Goal: Task Accomplishment & Management: Manage account settings

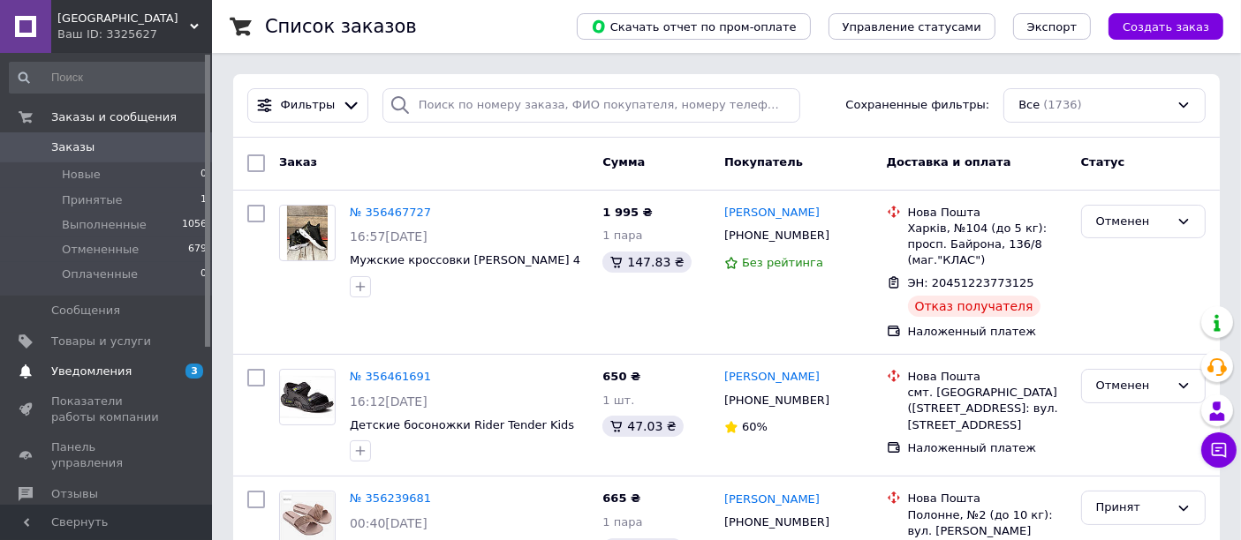
click at [102, 364] on span "Уведомления" at bounding box center [91, 372] width 80 height 16
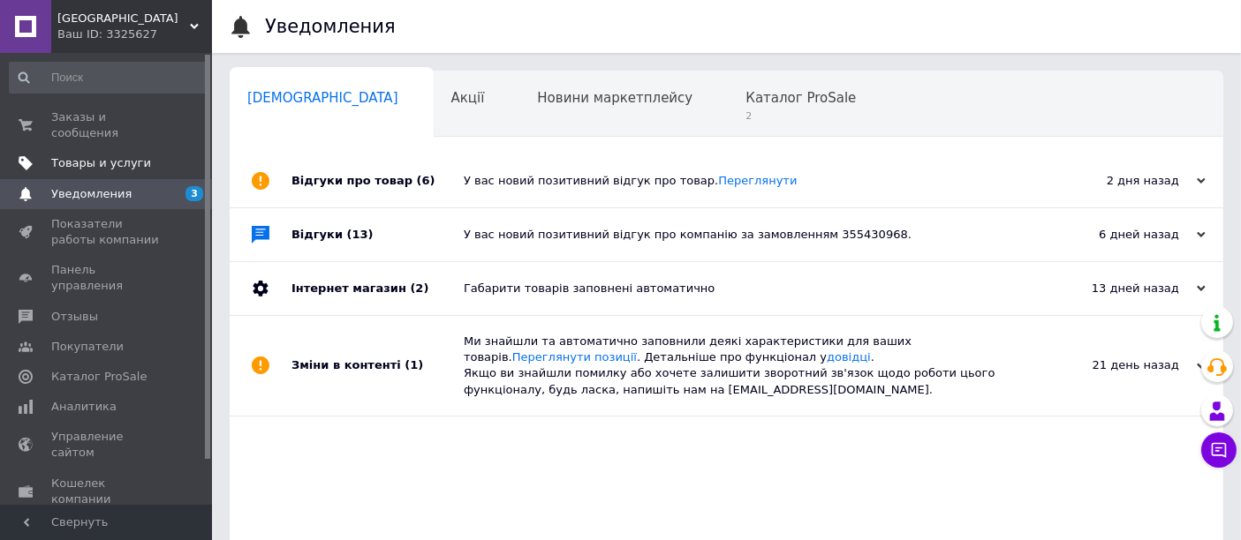
click at [80, 155] on span "Товары и услуги" at bounding box center [101, 163] width 100 height 16
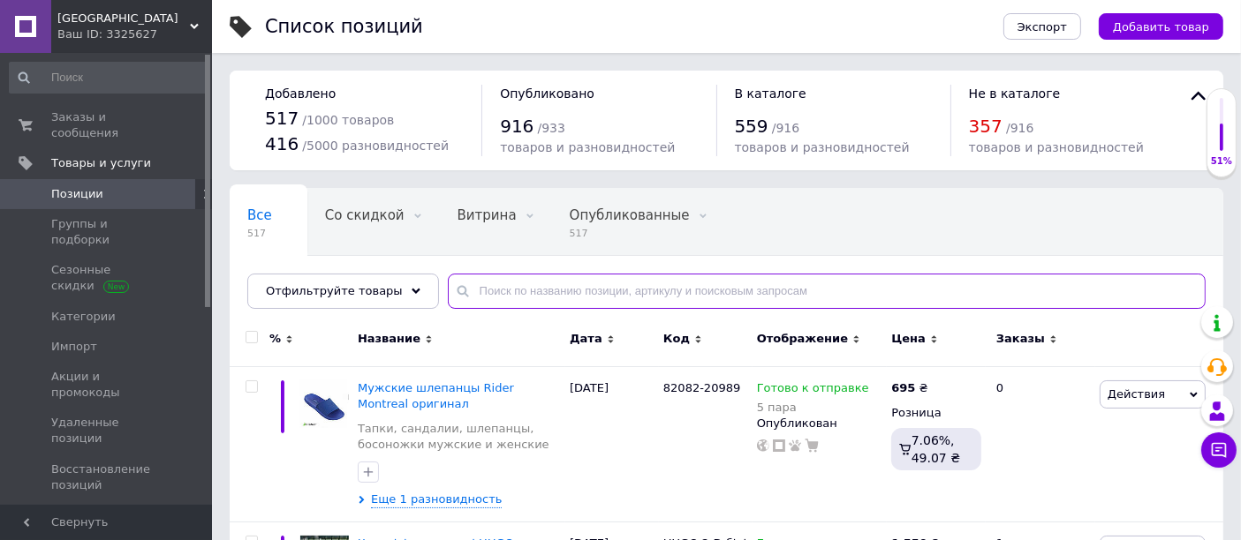
click at [481, 290] on input "text" at bounding box center [827, 291] width 758 height 35
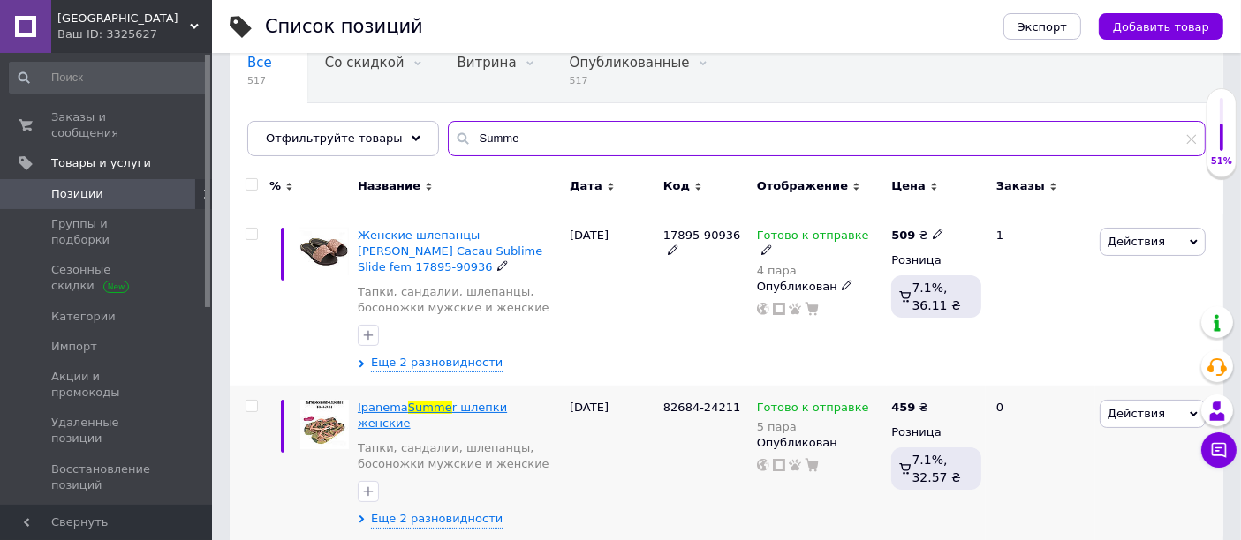
scroll to position [137, 0]
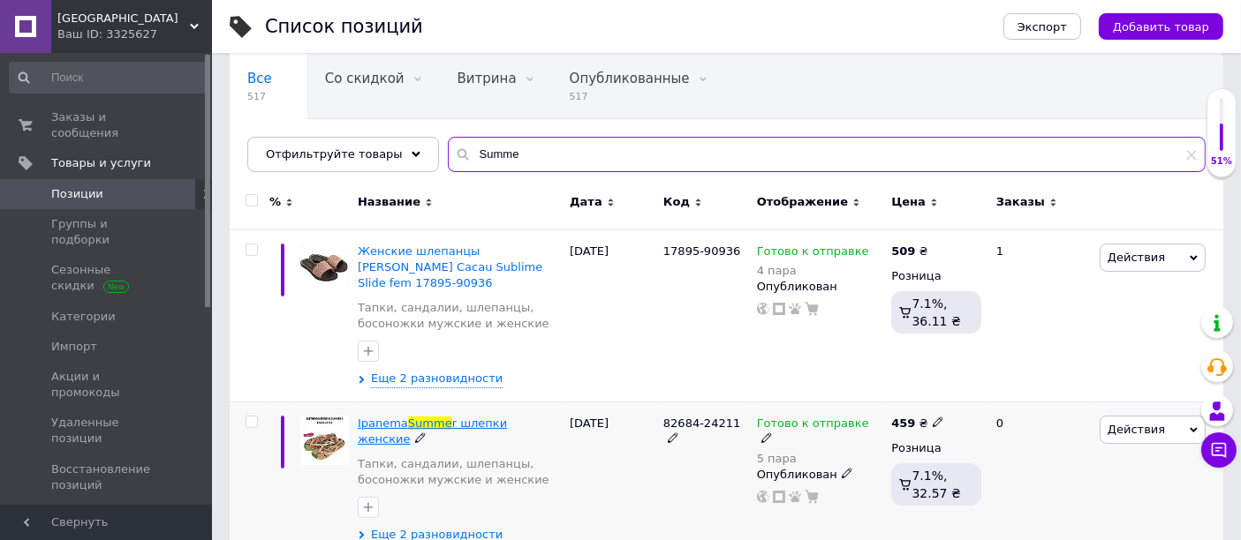
type input "Summe"
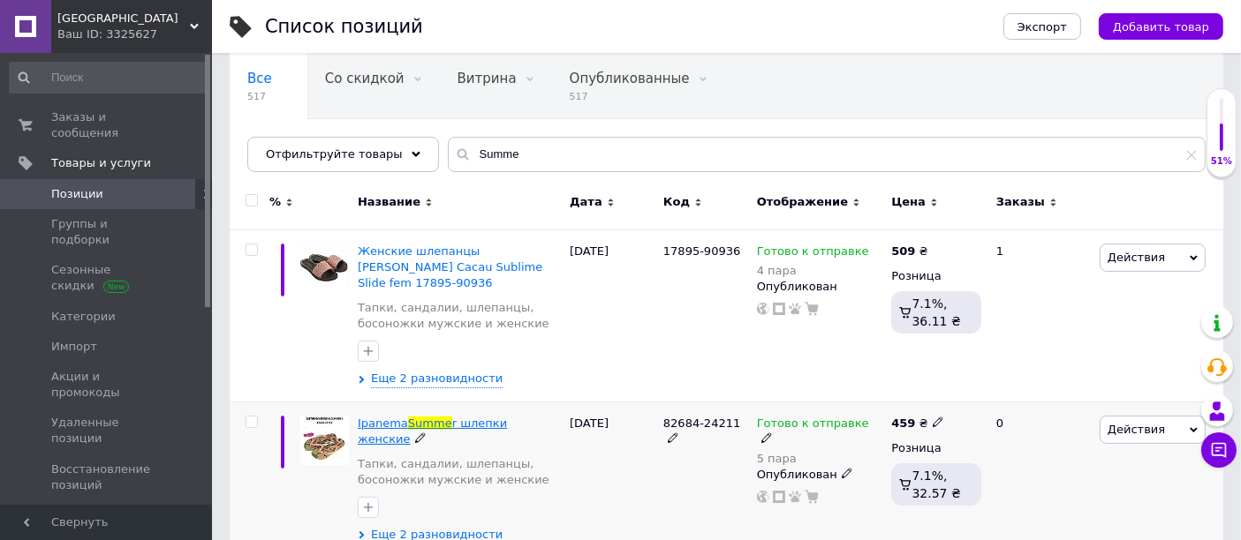
click at [474, 417] on span "r шлепки женские" at bounding box center [432, 431] width 149 height 29
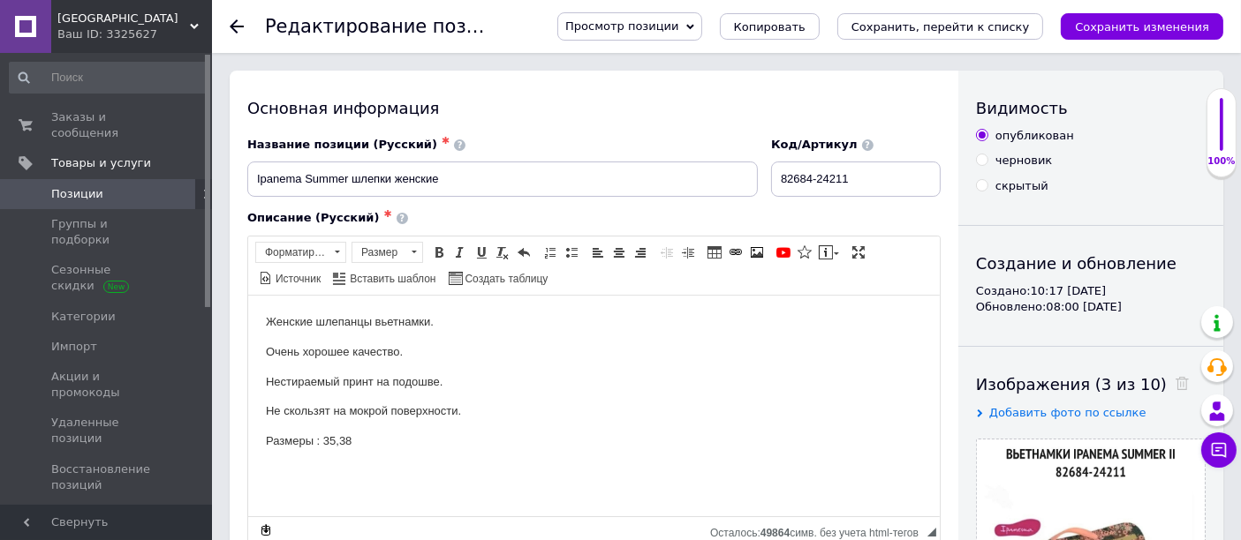
click at [361, 449] on p "Размеры : 35,38" at bounding box center [593, 441] width 656 height 19
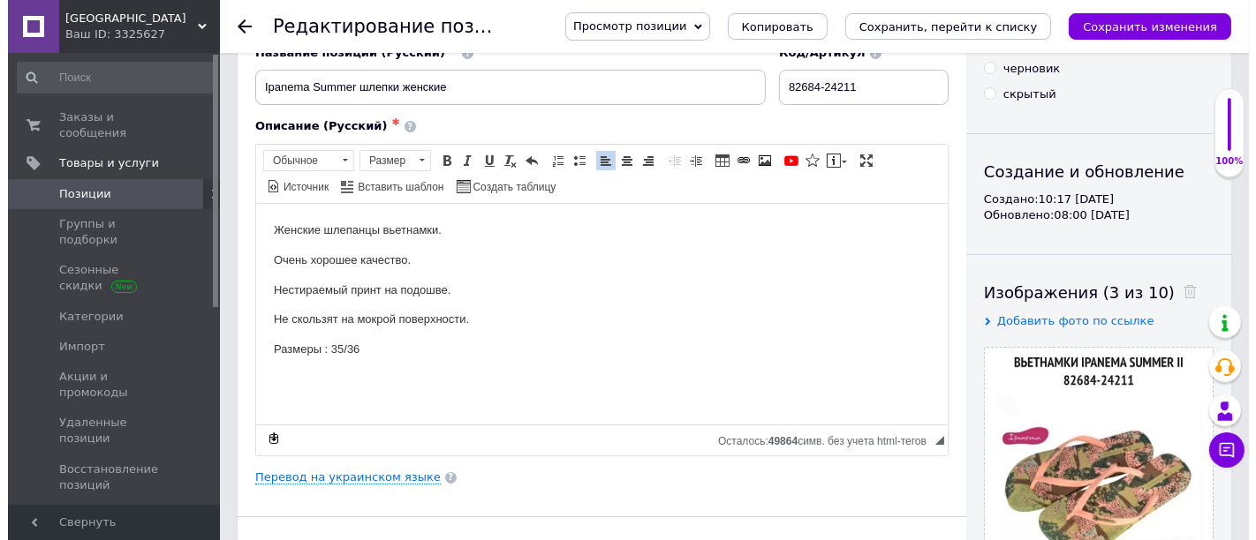
scroll to position [98, 0]
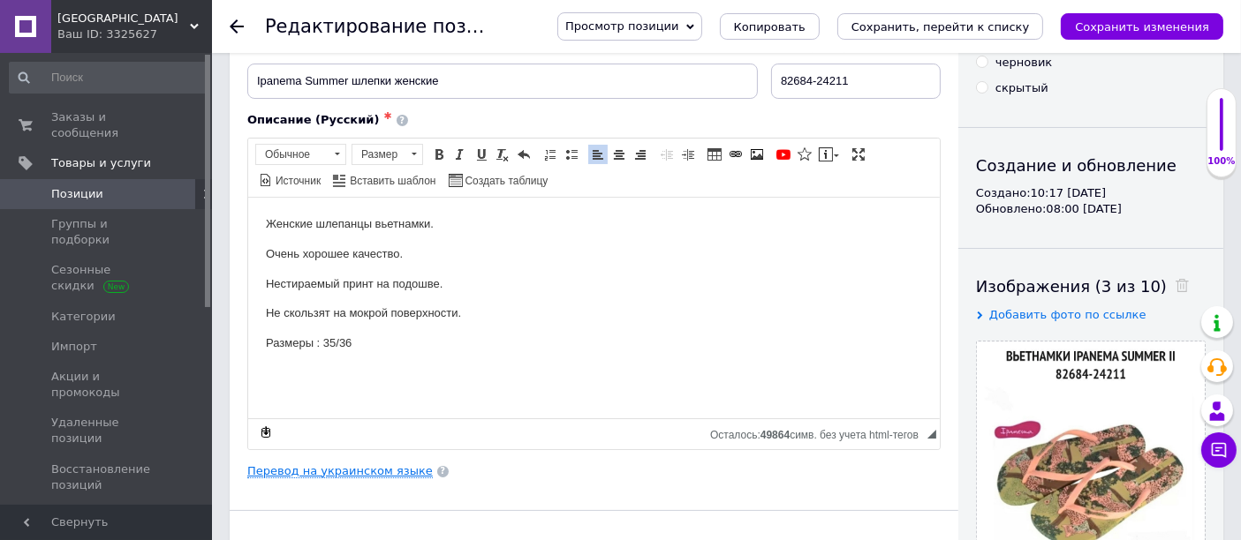
click at [358, 469] on link "Перевод на украинском языке" at bounding box center [339, 471] width 185 height 14
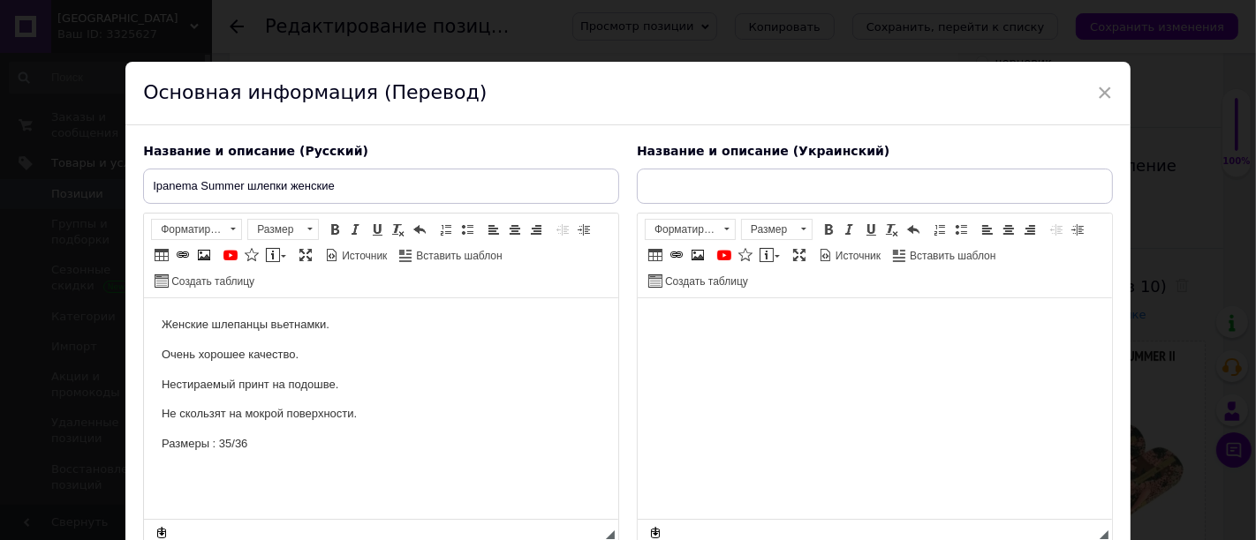
scroll to position [0, 0]
type input "Ipanema Summer шльопанці жіночі"
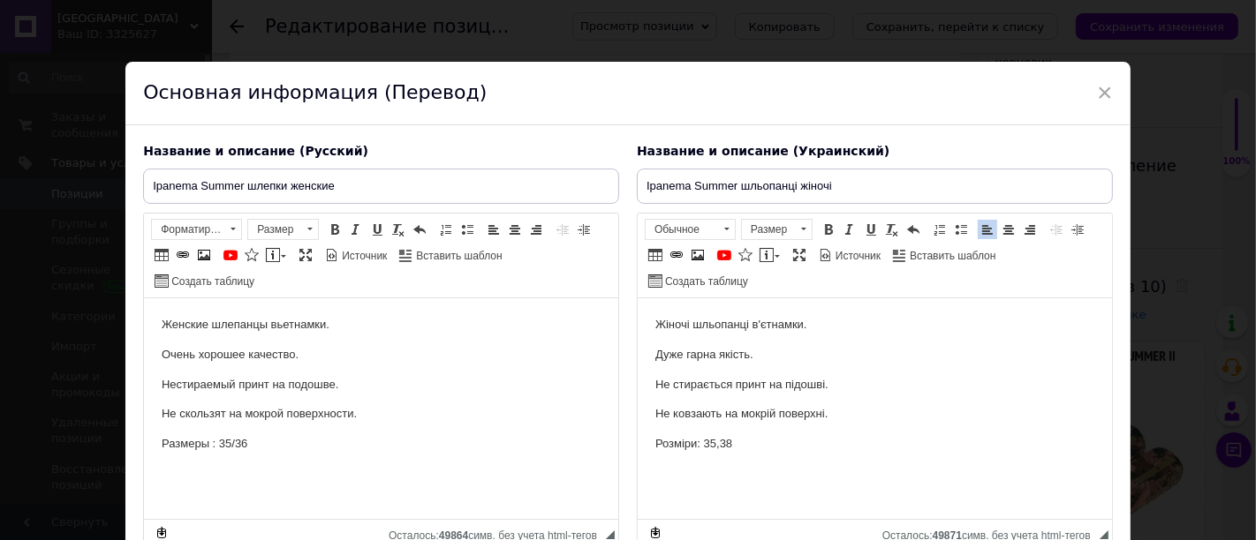
click at [735, 452] on p "Розміри: 35,38" at bounding box center [873, 444] width 439 height 19
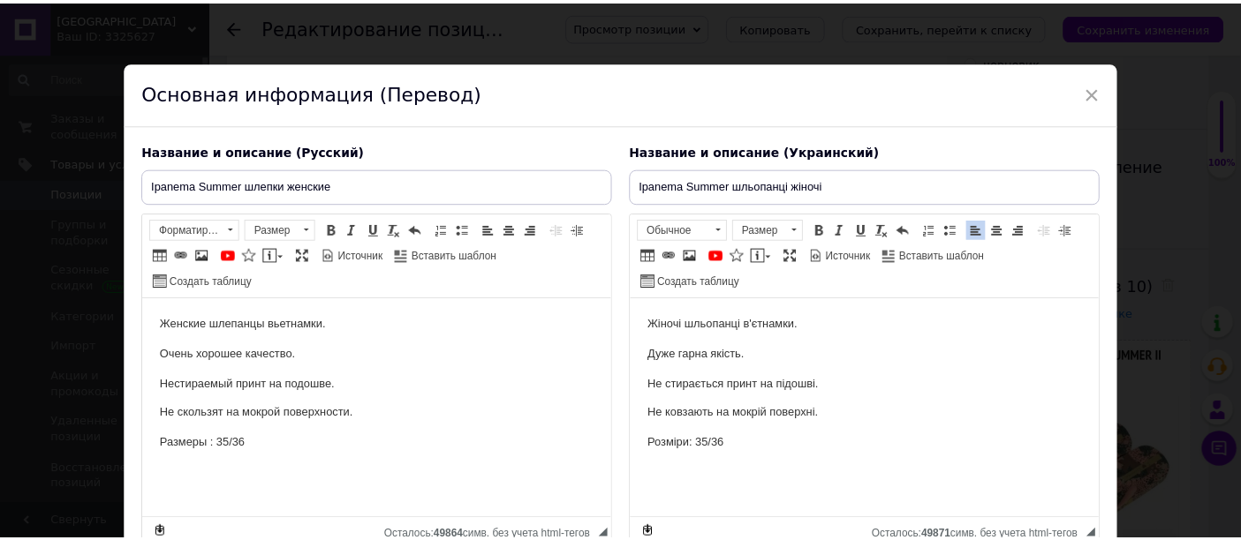
scroll to position [152, 0]
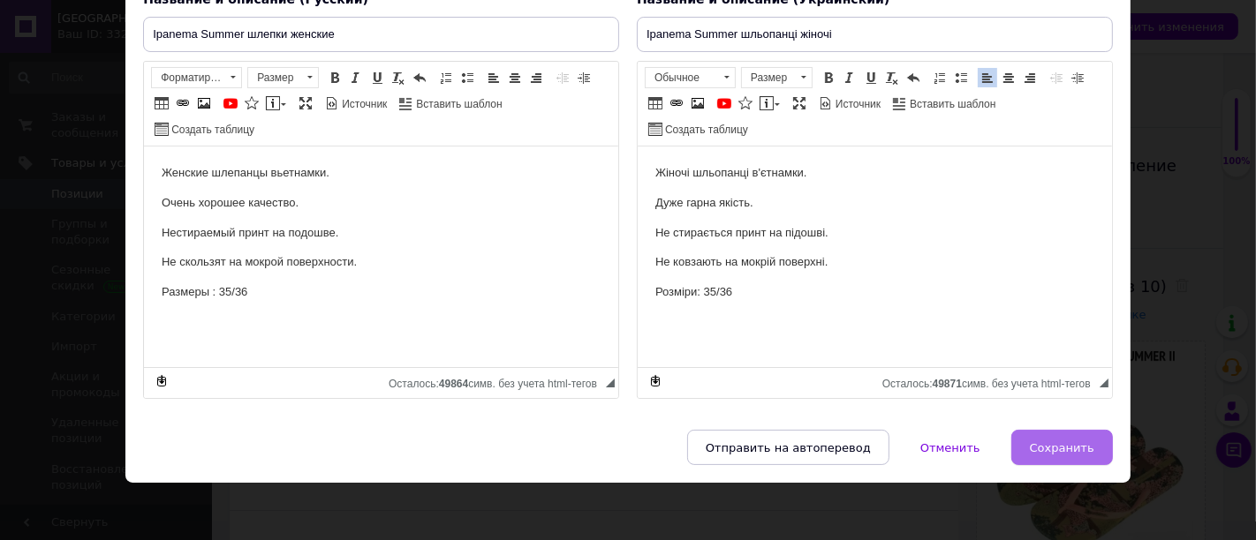
click at [1046, 442] on span "Сохранить" at bounding box center [1062, 448] width 64 height 13
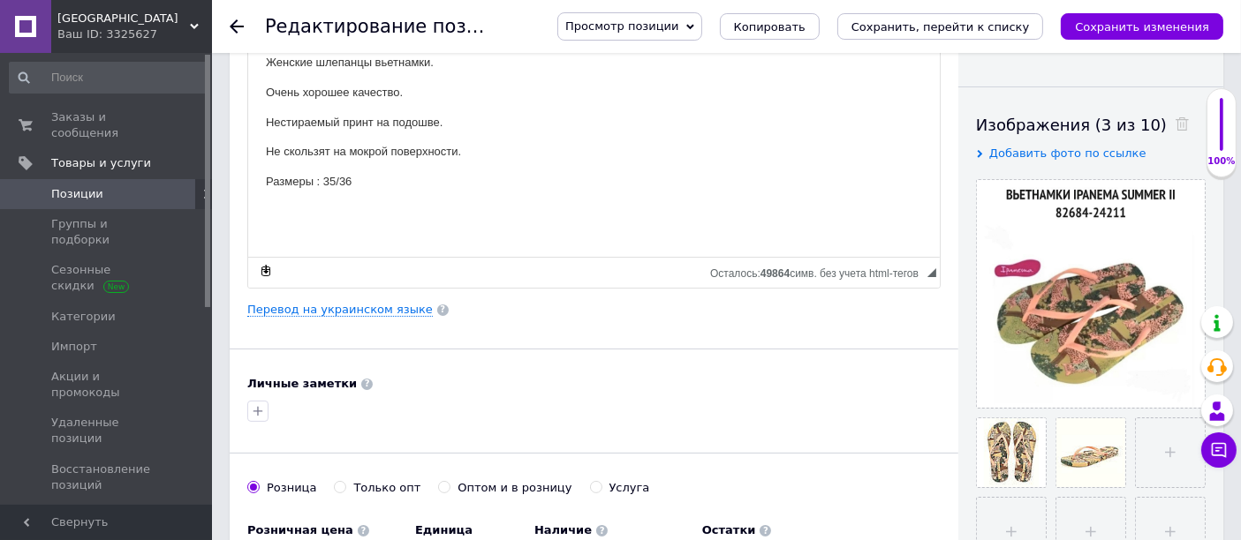
scroll to position [264, 0]
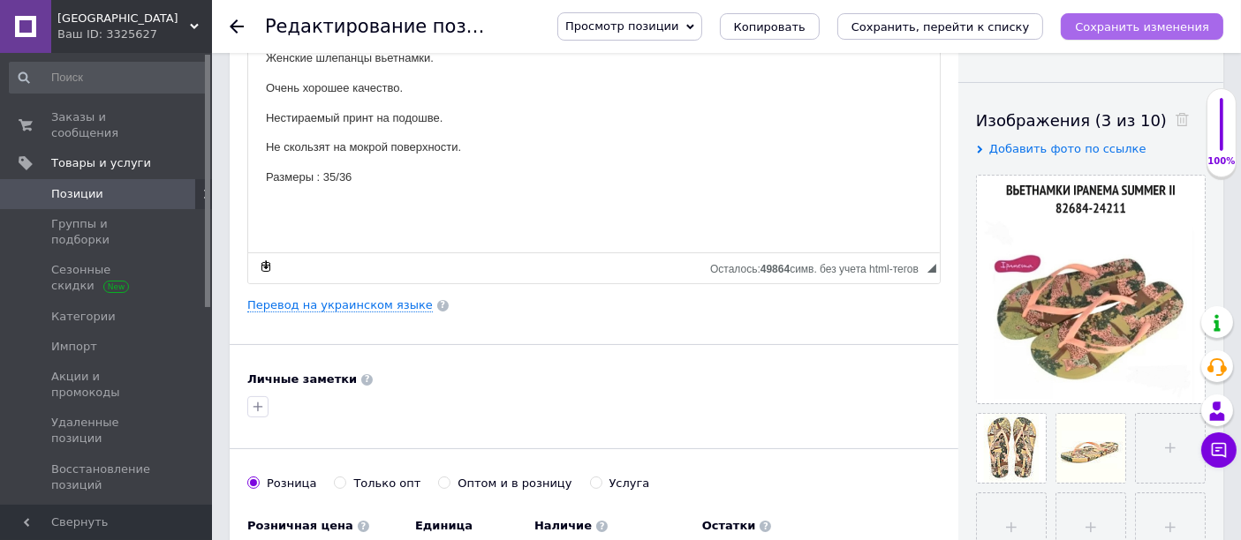
click at [1094, 20] on icon "Сохранить изменения" at bounding box center [1142, 26] width 134 height 13
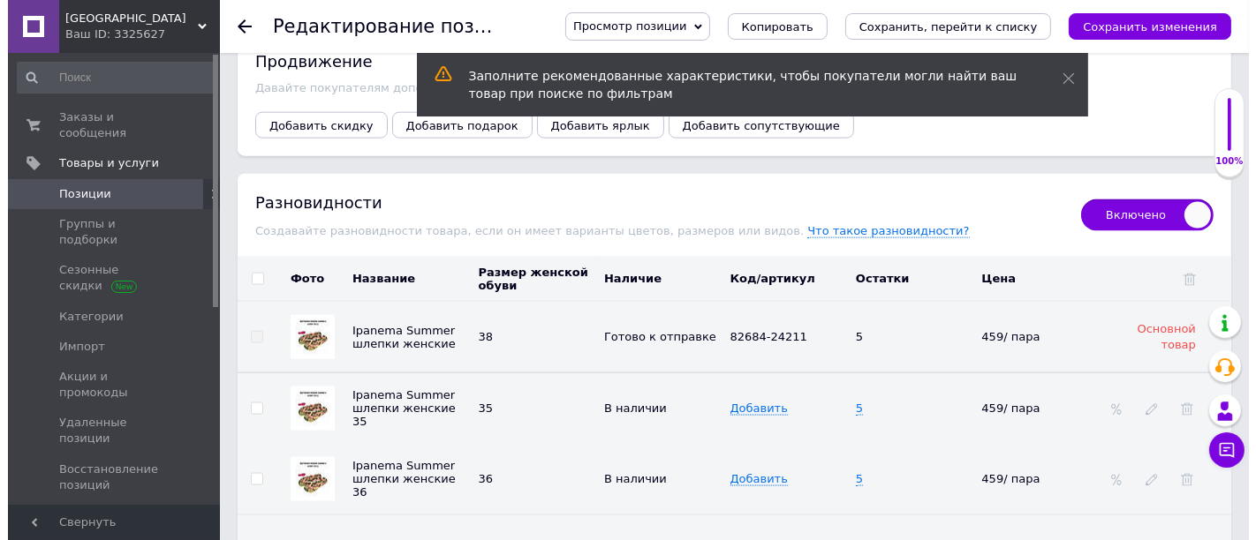
scroll to position [2322, 0]
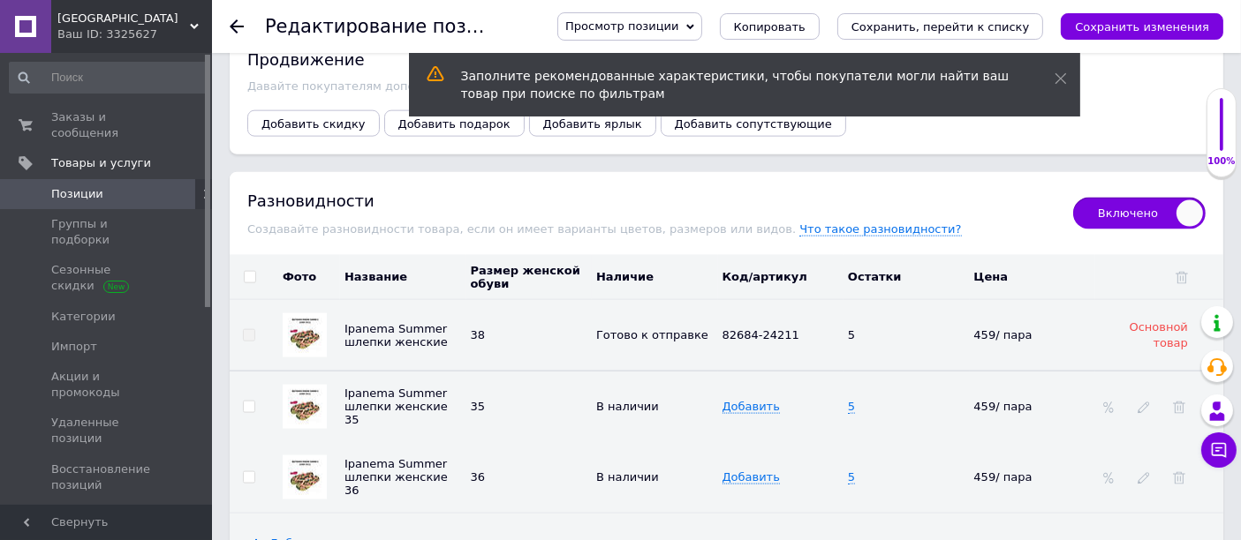
click at [245, 402] on input "checkbox" at bounding box center [248, 407] width 11 height 11
checkbox input "true"
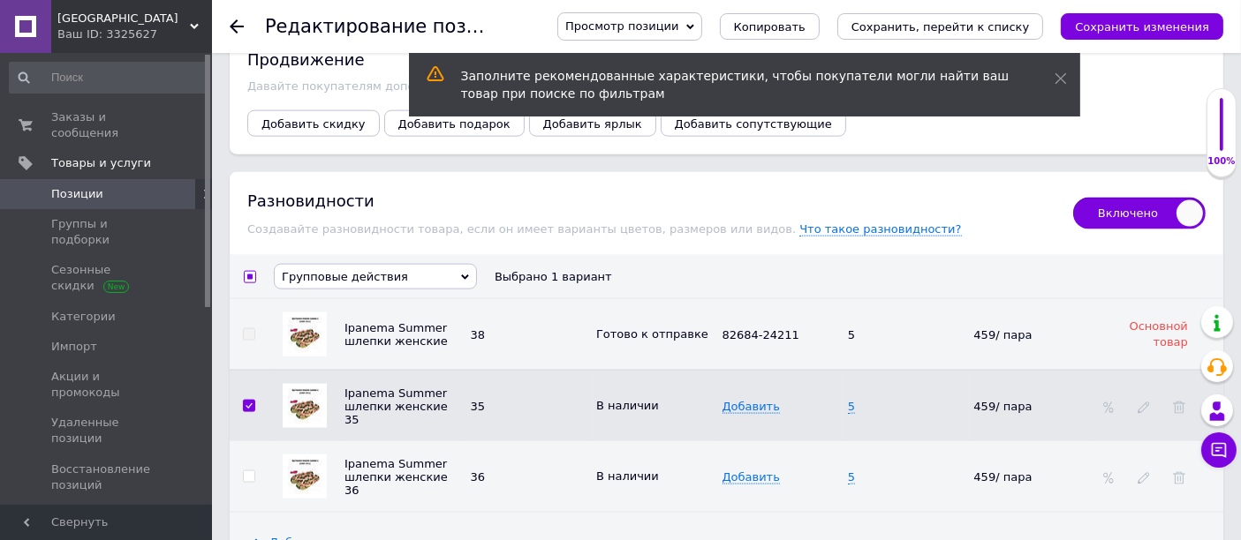
click at [249, 472] on input "checkbox" at bounding box center [248, 477] width 11 height 11
checkbox input "true"
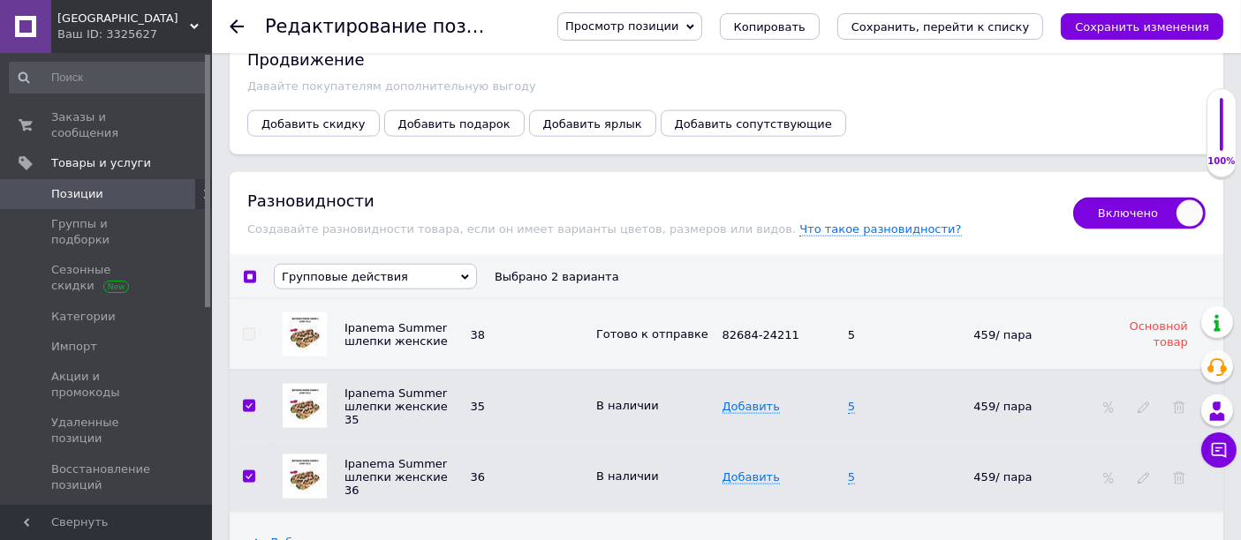
click at [346, 270] on span "Групповые действия" at bounding box center [345, 276] width 126 height 13
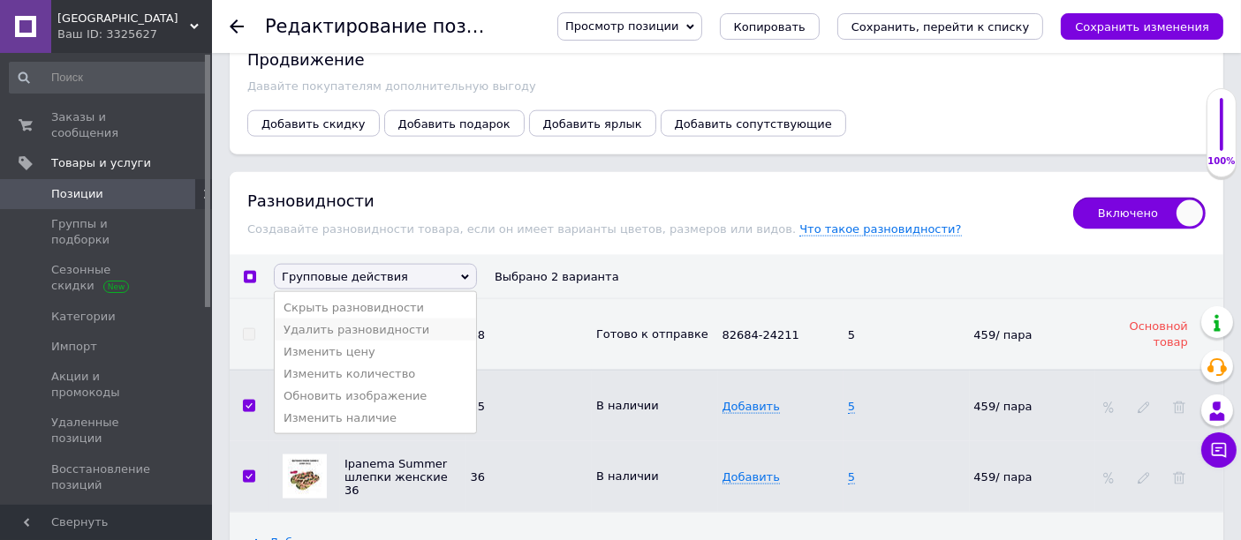
click at [336, 319] on li "Удалить разновидности" at bounding box center [375, 330] width 201 height 22
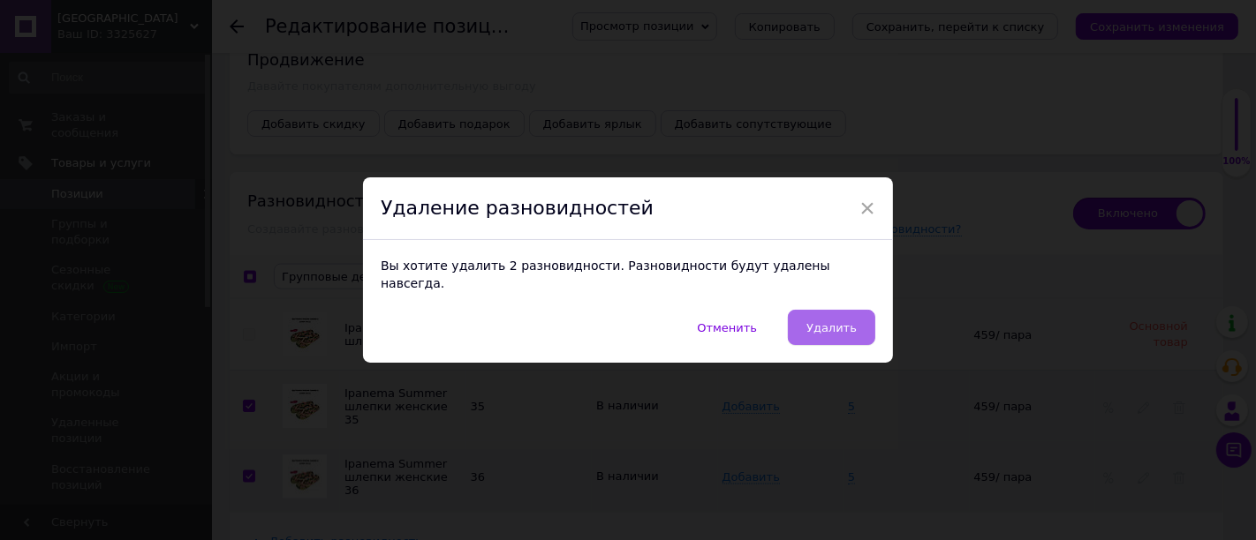
click at [808, 313] on button "Удалить" at bounding box center [831, 327] width 87 height 35
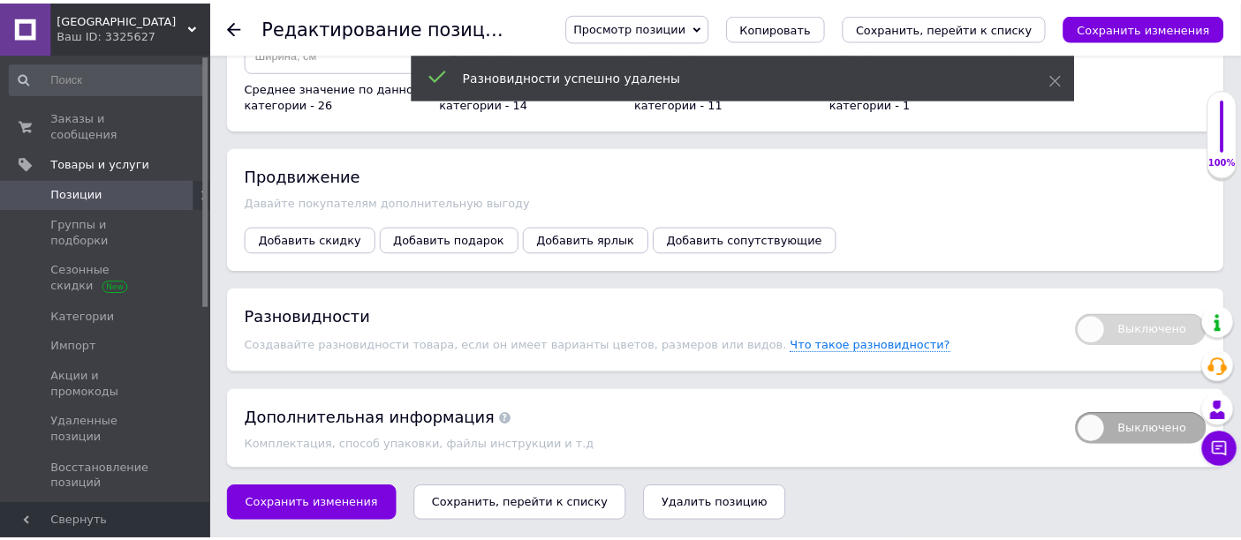
scroll to position [2186, 0]
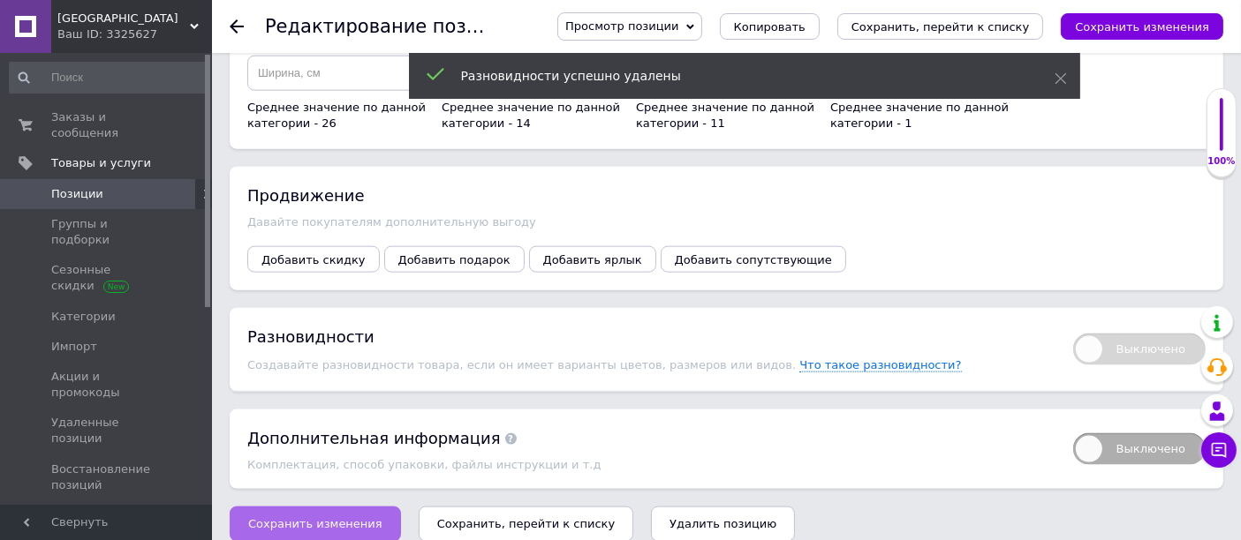
click at [326, 517] on span "Сохранить изменения" at bounding box center [315, 523] width 134 height 13
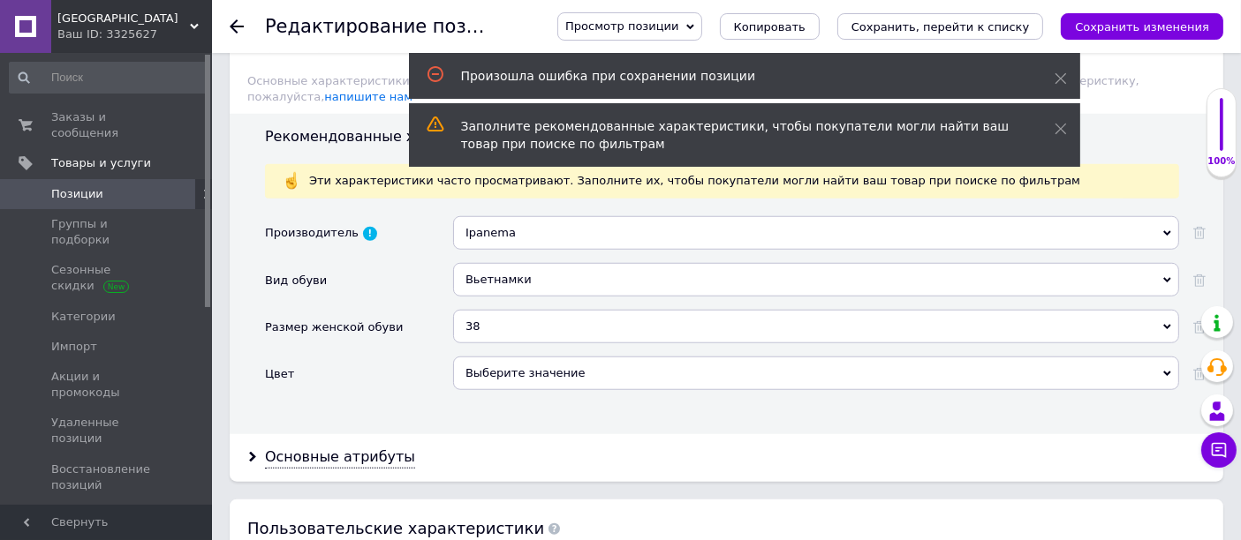
scroll to position [1469, 0]
click at [530, 313] on div "38" at bounding box center [816, 329] width 726 height 34
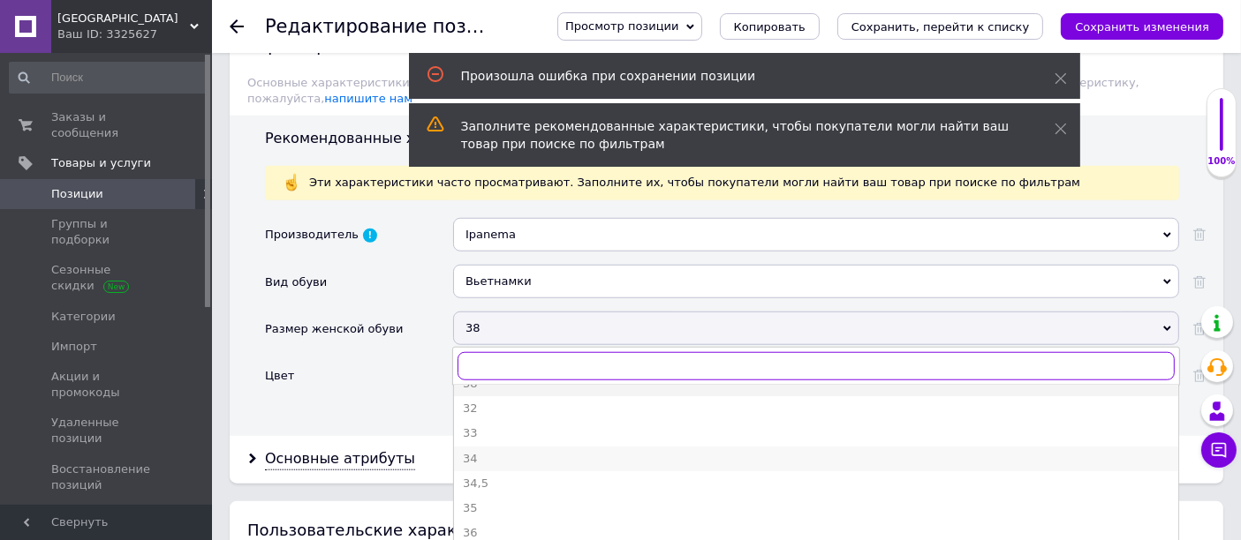
scroll to position [19, 0]
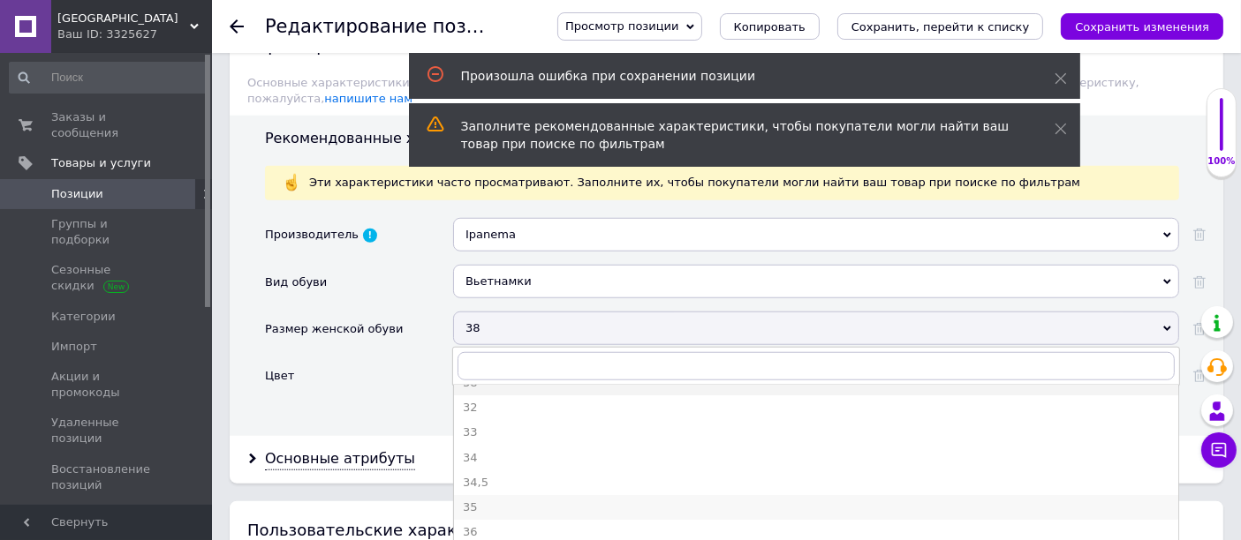
click at [469, 500] on div "35" at bounding box center [816, 508] width 706 height 16
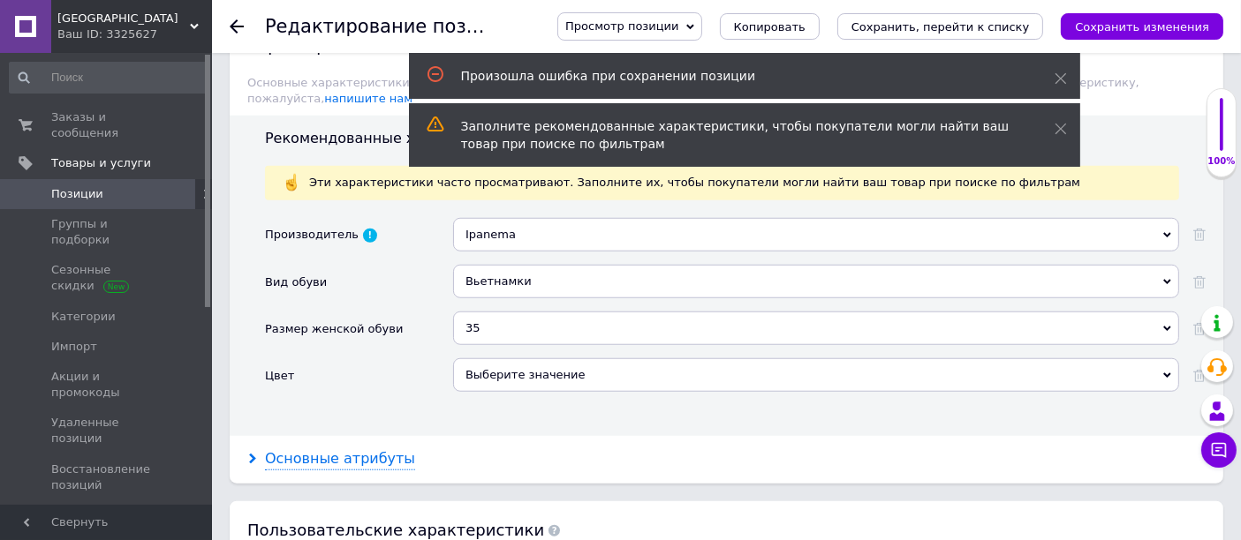
click at [375, 449] on div "Основные атрибуты" at bounding box center [340, 459] width 150 height 20
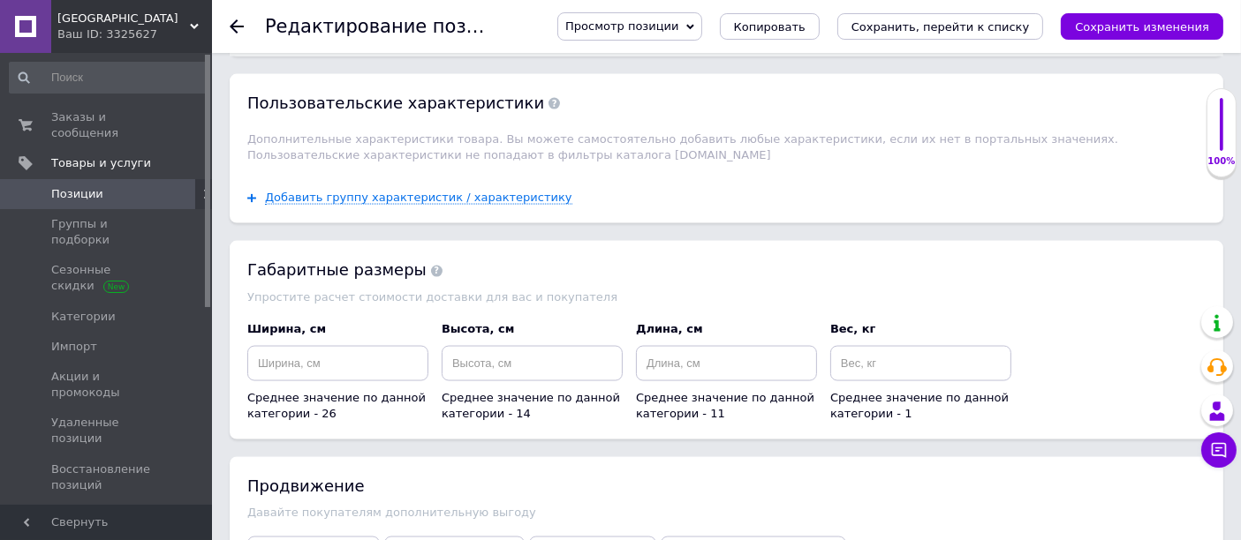
scroll to position [2746, 0]
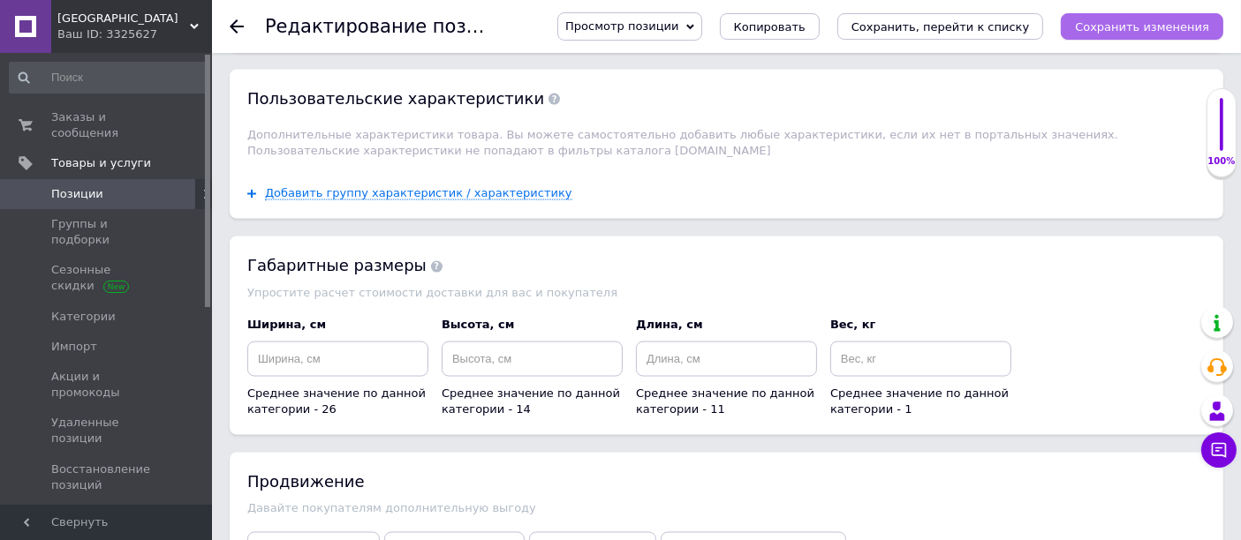
click at [1143, 32] on icon "Сохранить изменения" at bounding box center [1142, 26] width 134 height 13
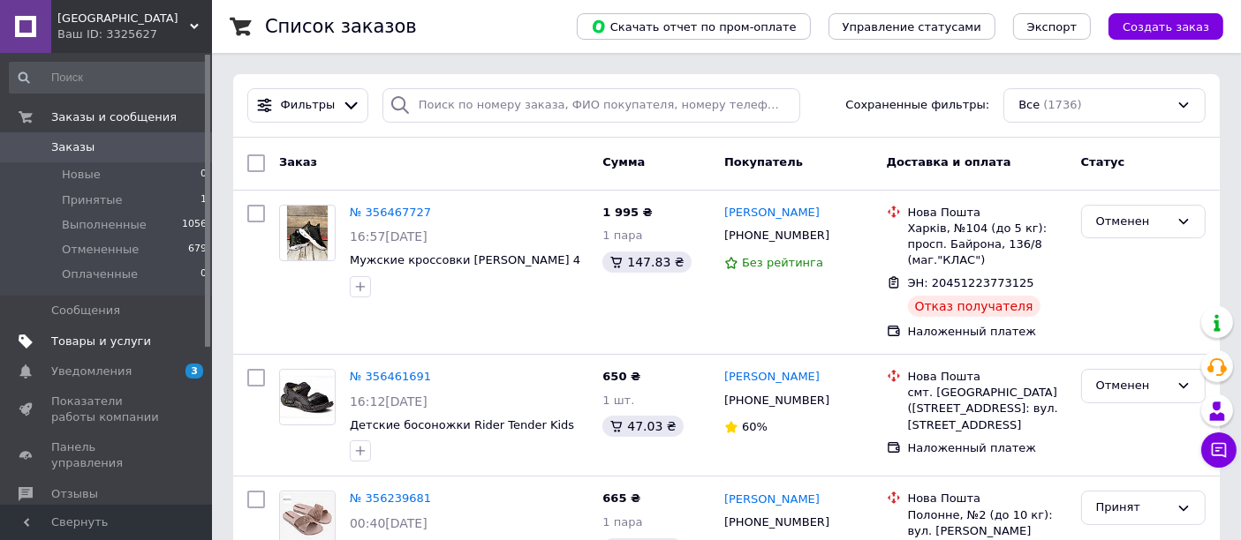
click at [108, 346] on span "Товары и услуги" at bounding box center [101, 342] width 100 height 16
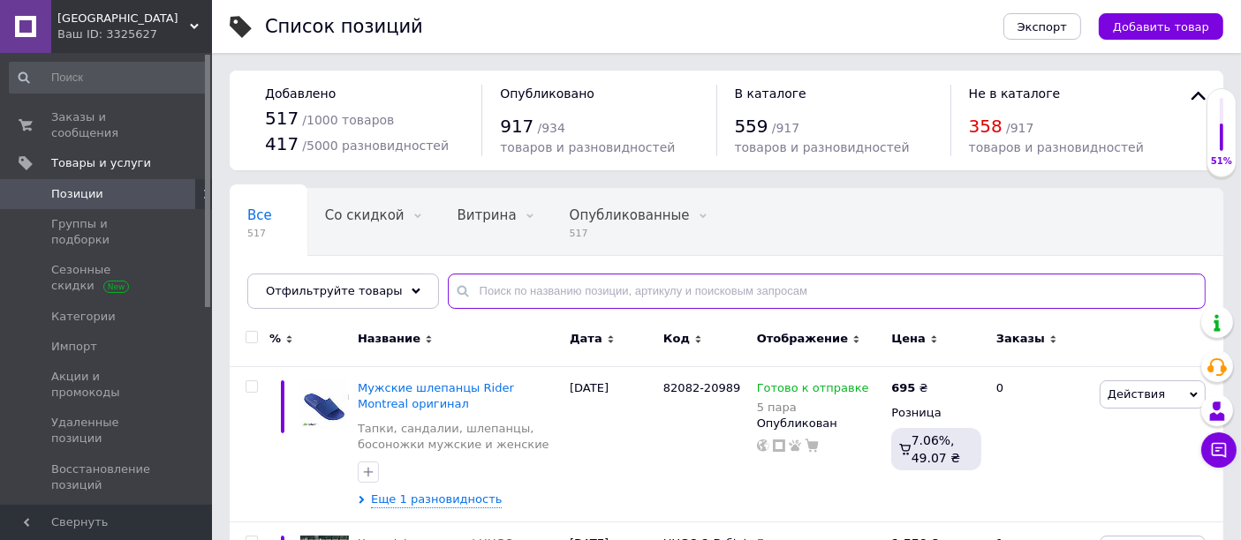
click at [501, 293] on input "text" at bounding box center [827, 291] width 758 height 35
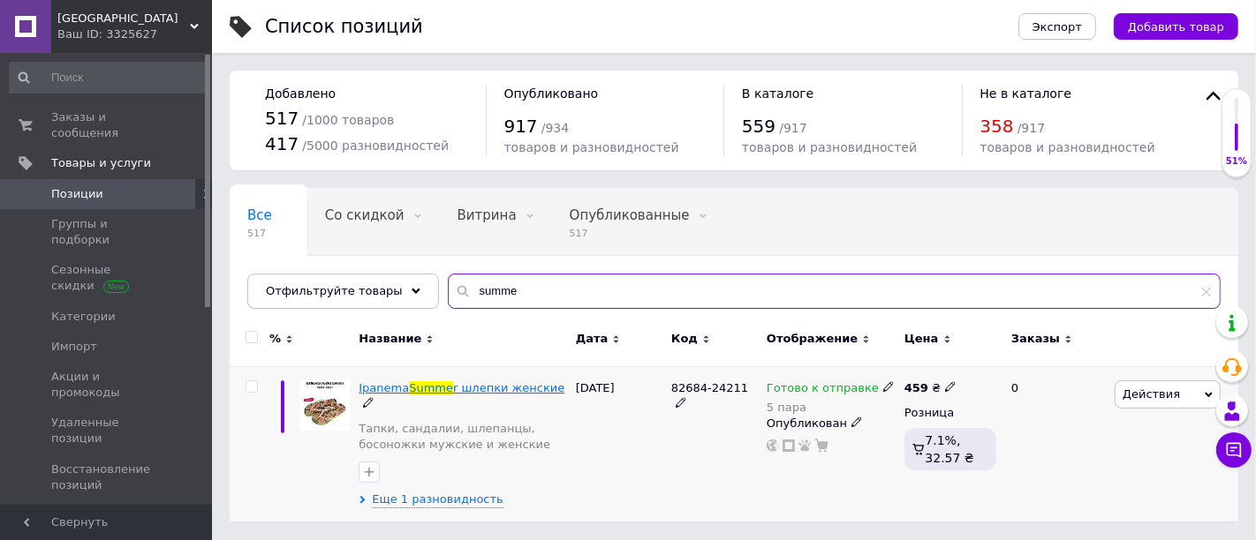
type input "summe"
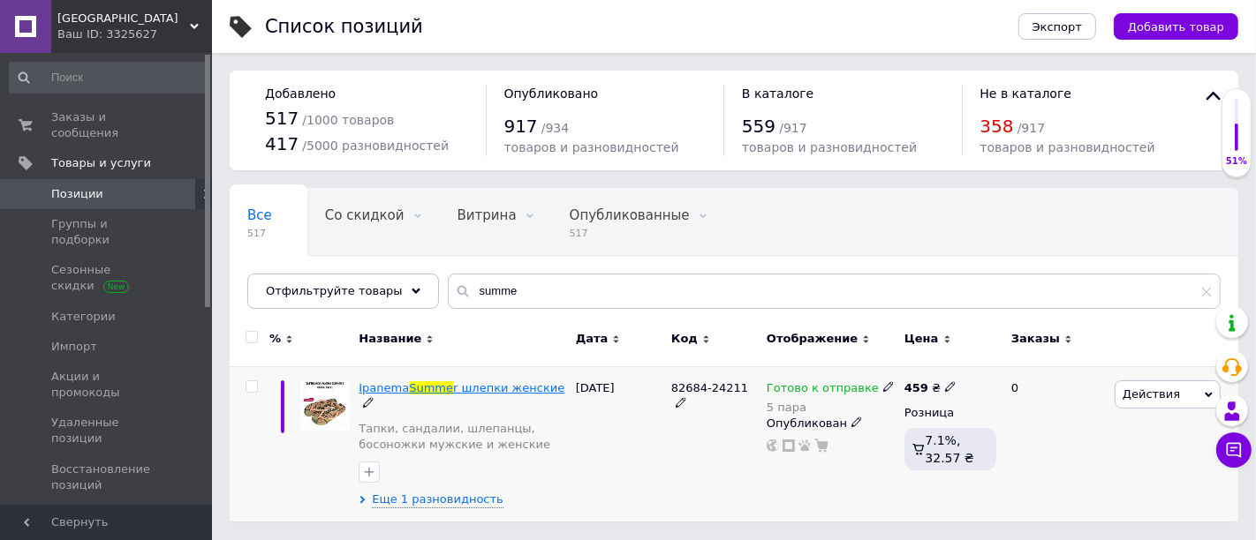
click at [470, 387] on span "r шлепки женские" at bounding box center [508, 387] width 111 height 13
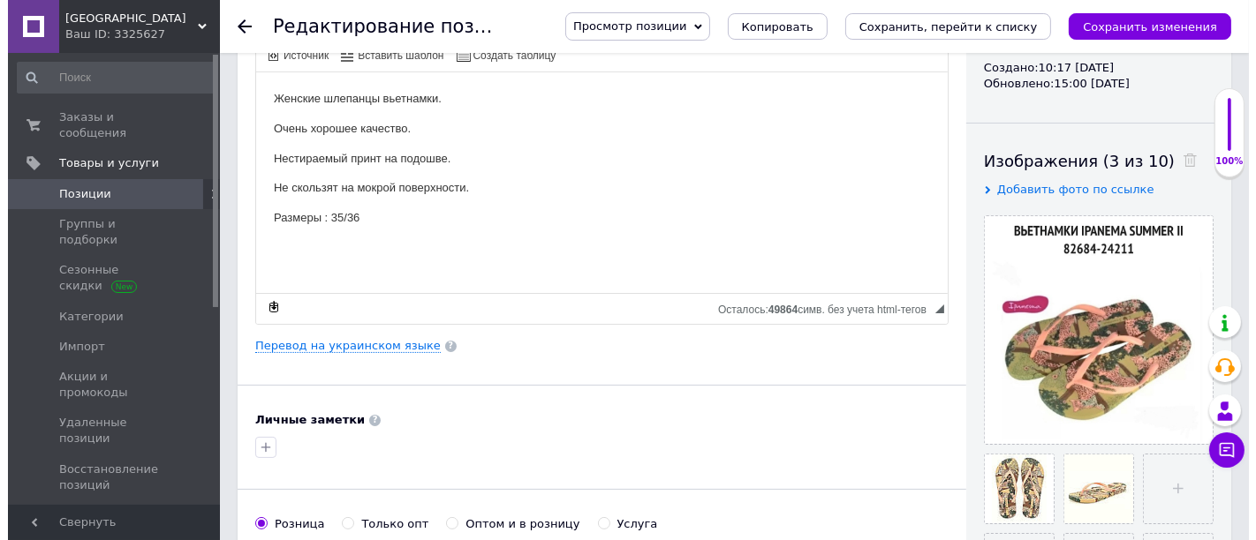
scroll to position [224, 0]
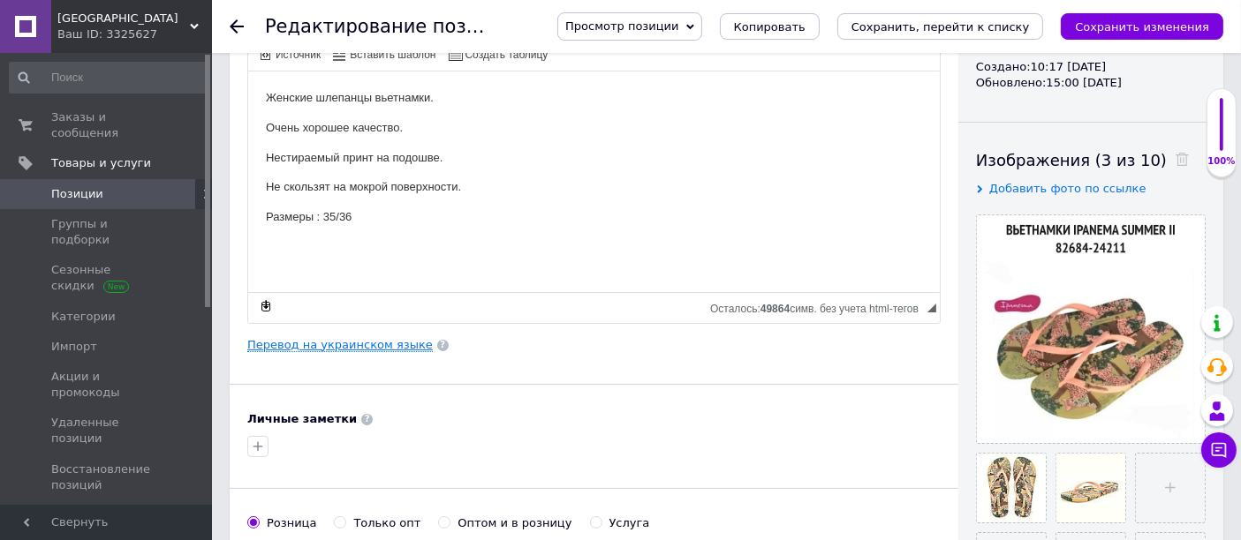
click at [381, 344] on link "Перевод на украинском языке" at bounding box center [339, 345] width 185 height 14
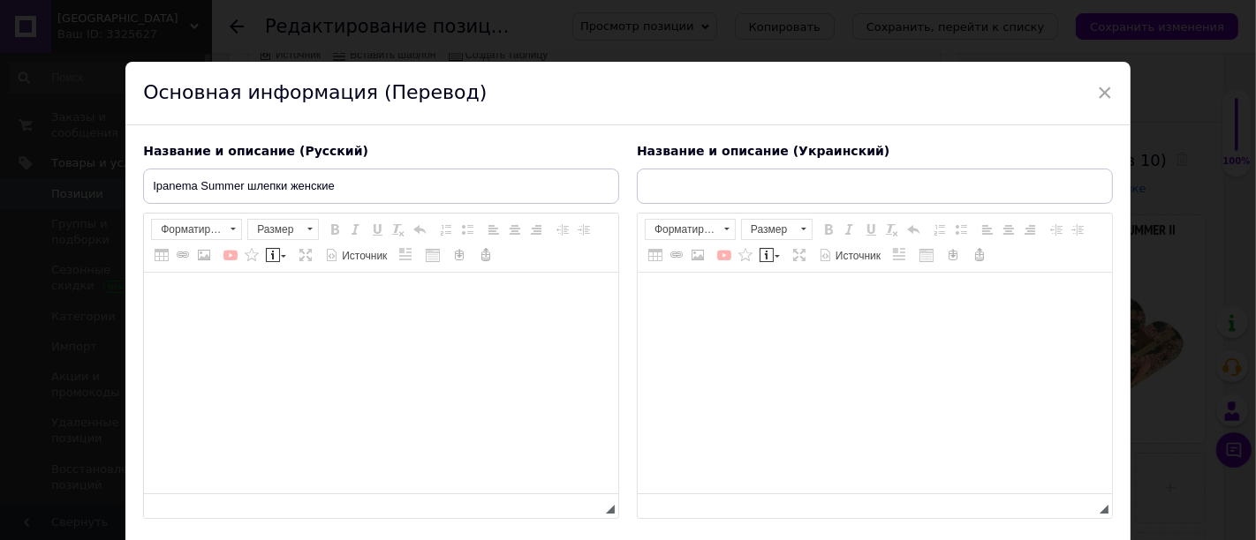
type input "Ipanema Summer шльопанці жіночі"
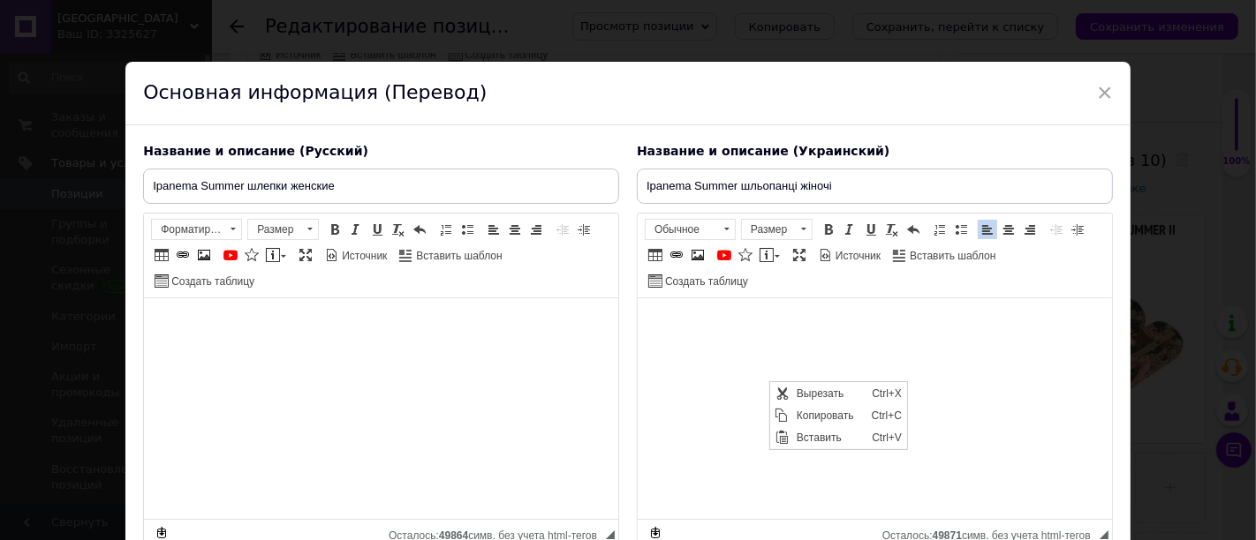
scroll to position [0, 0]
click at [795, 407] on span "Копировать" at bounding box center [828, 415] width 75 height 21
